Goal: Transaction & Acquisition: Purchase product/service

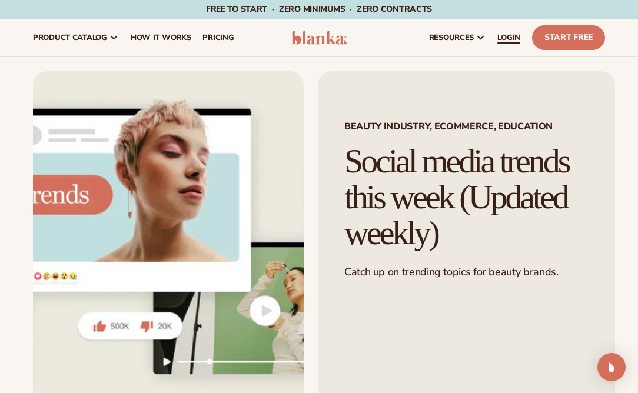
click at [506, 35] on span "LOGIN" at bounding box center [509, 37] width 23 height 9
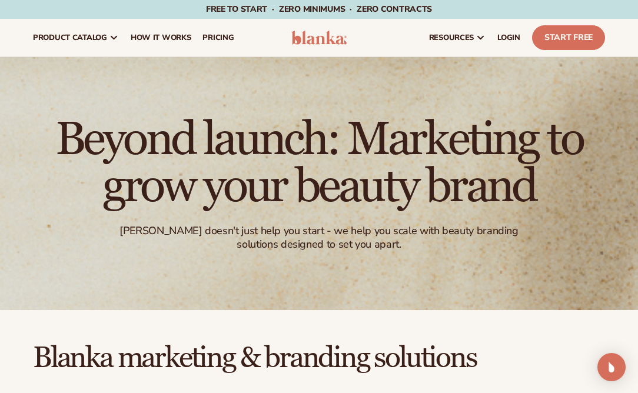
scroll to position [6, 0]
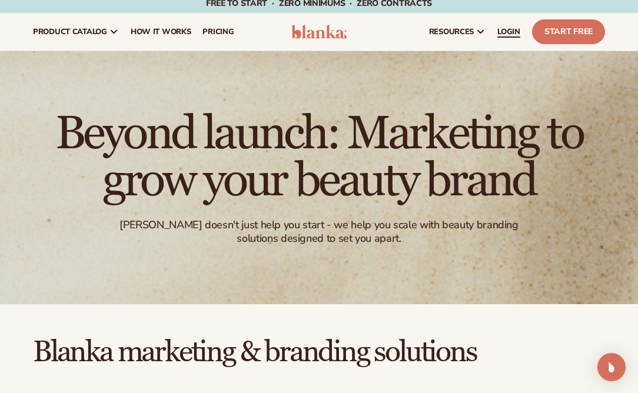
click at [510, 30] on span "LOGIN" at bounding box center [509, 31] width 23 height 9
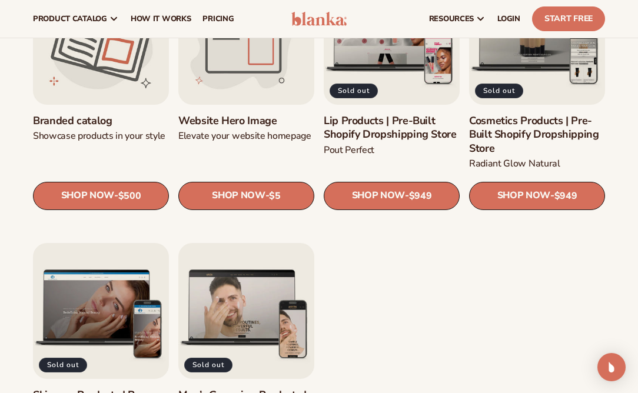
scroll to position [1193, 0]
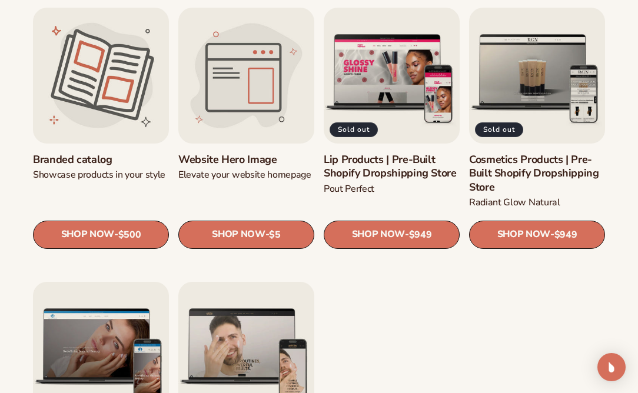
scroll to position [1156, 0]
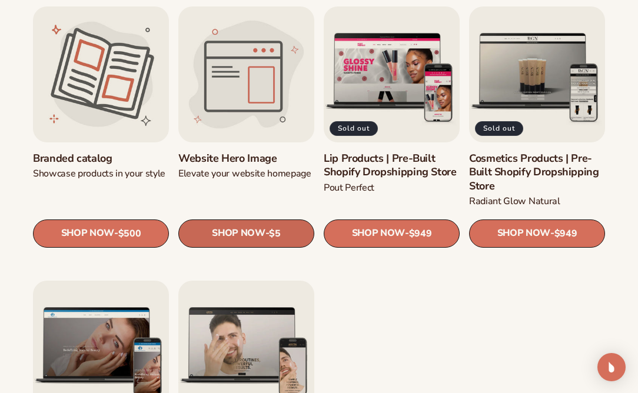
click at [290, 235] on link "SHOP NOW - Regular price $5 Sale price $5 Regular price Unit price / per" at bounding box center [246, 234] width 136 height 28
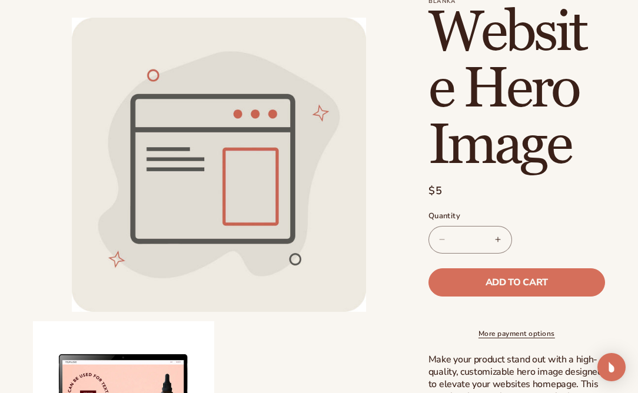
scroll to position [150, 0]
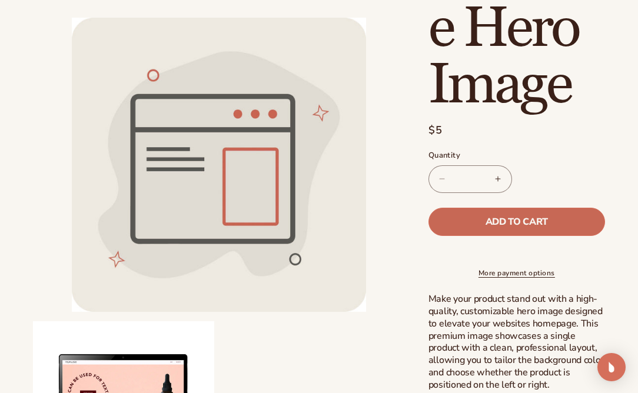
click at [486, 223] on span "Add to cart" at bounding box center [517, 221] width 62 height 9
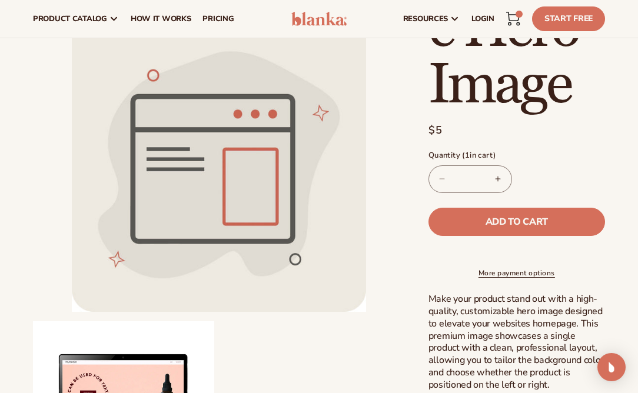
click at [515, 15] on icon at bounding box center [513, 16] width 13 height 9
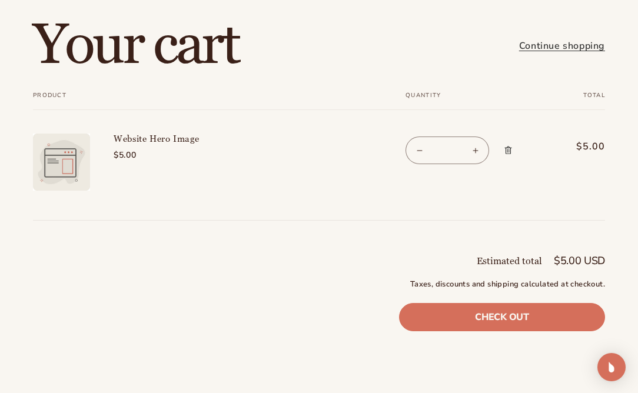
scroll to position [91, 0]
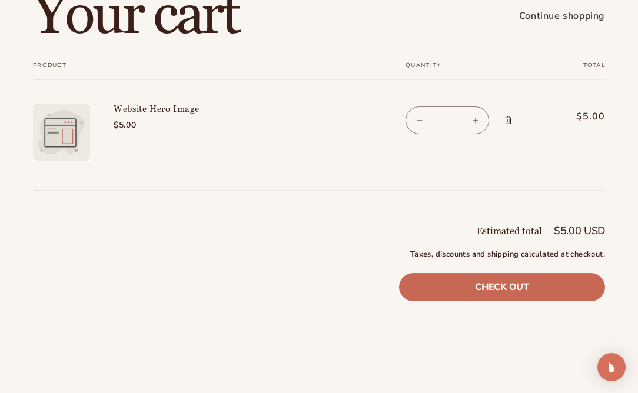
click at [495, 290] on link "Check out" at bounding box center [502, 287] width 206 height 28
